Goal: Transaction & Acquisition: Download file/media

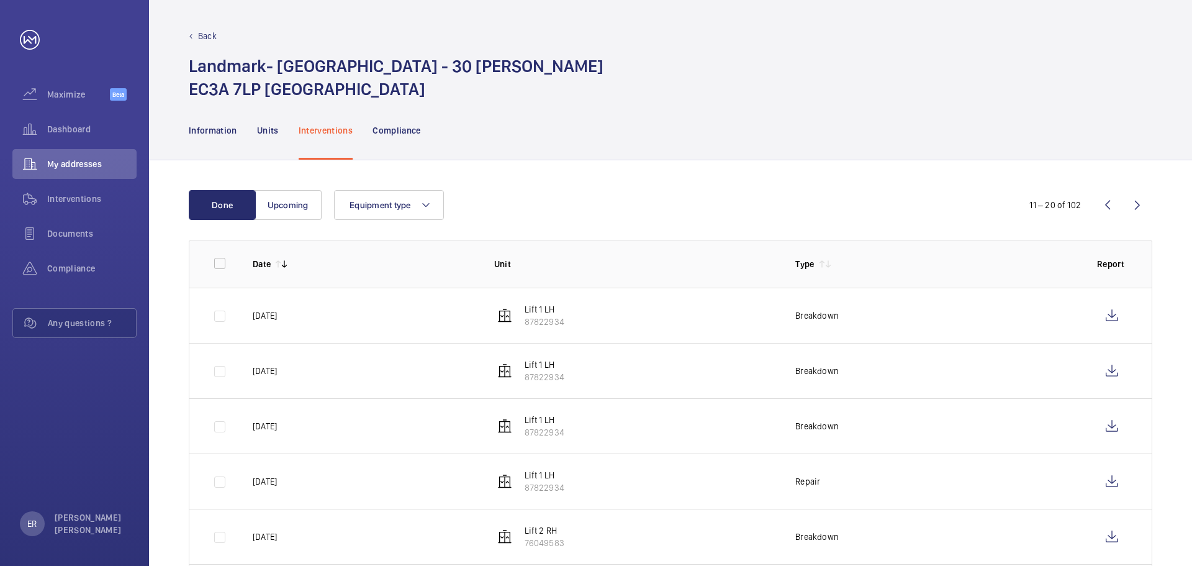
click at [218, 38] on div "Back" at bounding box center [670, 36] width 963 height 12
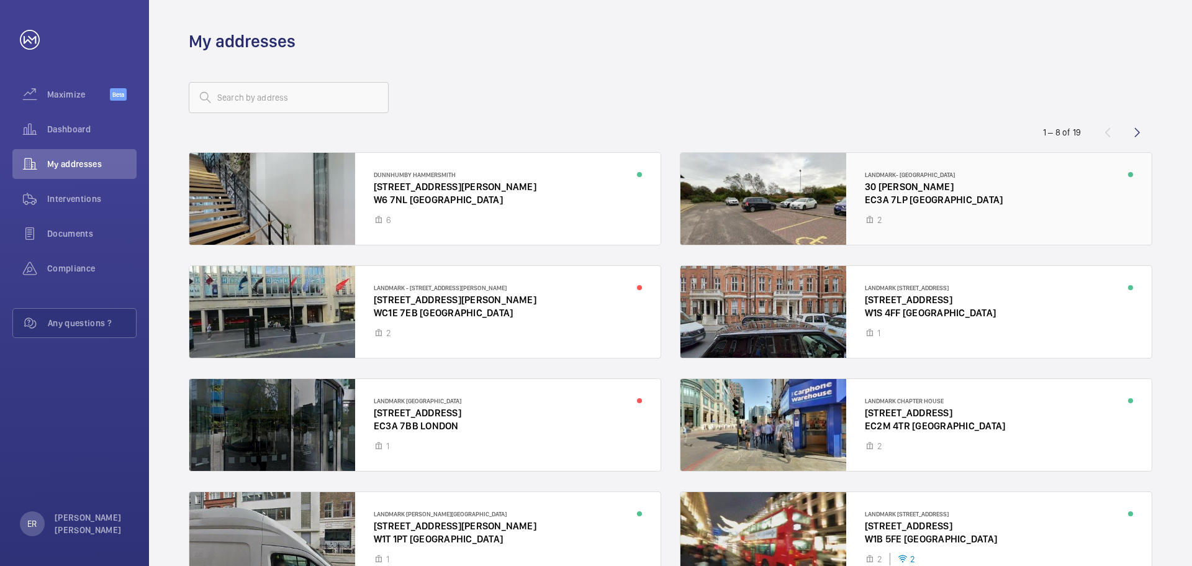
scroll to position [81, 0]
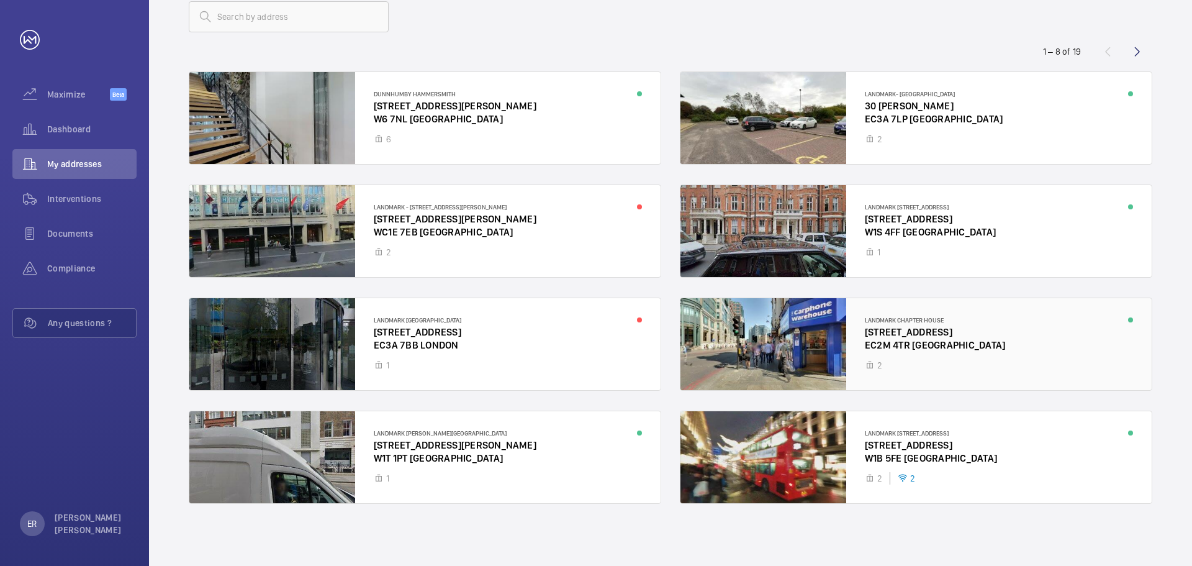
click at [892, 331] on div at bounding box center [915, 344] width 471 height 92
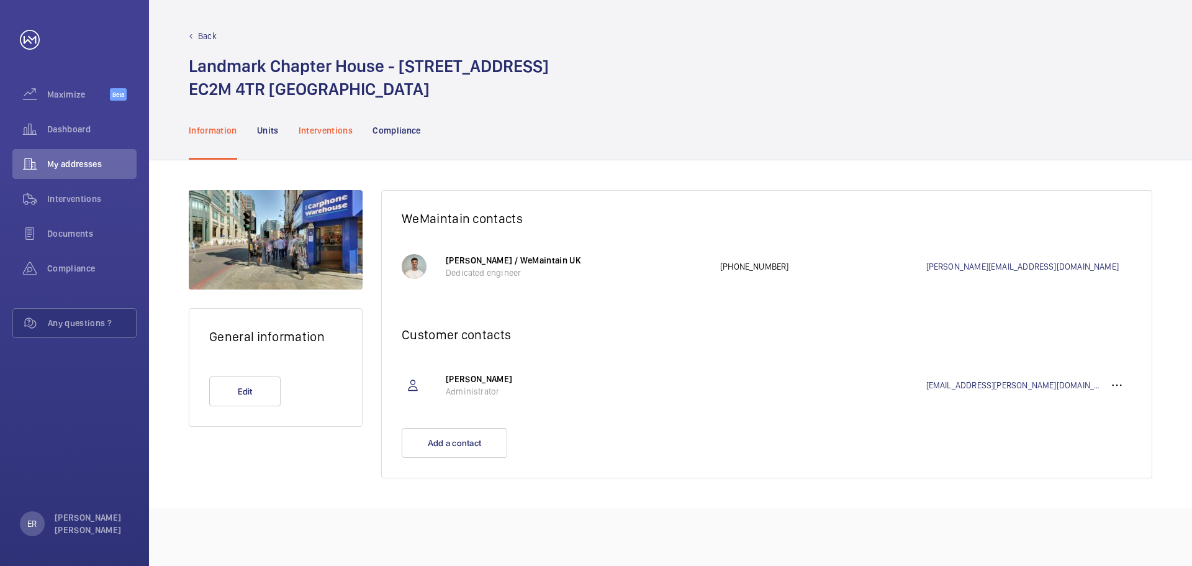
click at [305, 113] on div "Interventions" at bounding box center [326, 130] width 55 height 59
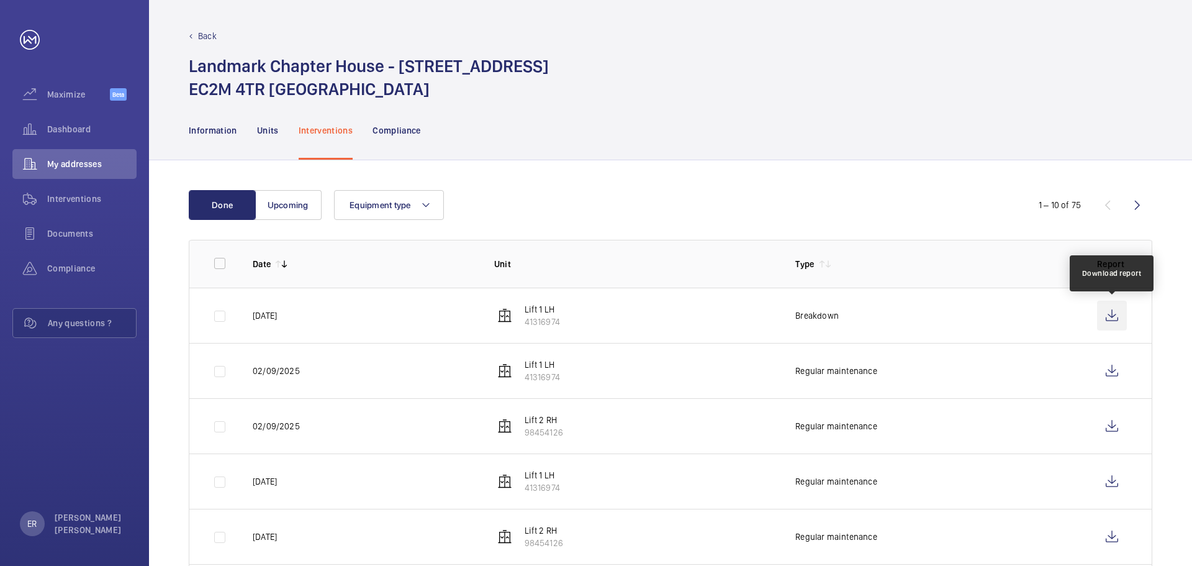
click at [1116, 311] on wm-front-icon-button at bounding box center [1112, 315] width 30 height 30
